Goal: Navigation & Orientation: Find specific page/section

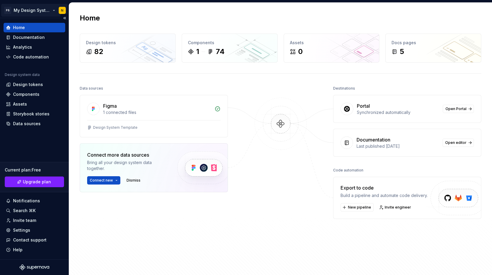
click at [44, 10] on html "PS My Design System N Home Documentation Analytics Code automation Design syste…" at bounding box center [246, 137] width 492 height 275
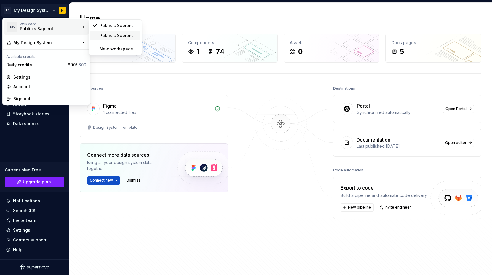
click at [101, 36] on div "Publicis Sapient" at bounding box center [119, 36] width 39 height 6
